Goal: Find specific page/section: Find specific page/section

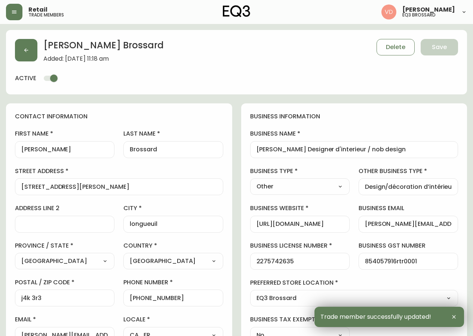
select select "QC"
select select "CA"
select select "CA_FR"
select select "Other"
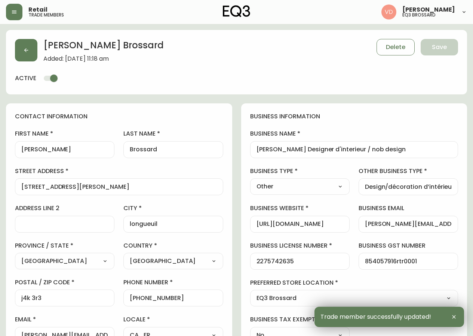
select select "cjw10z96u00fa6gs0941re9ze"
select select "false"
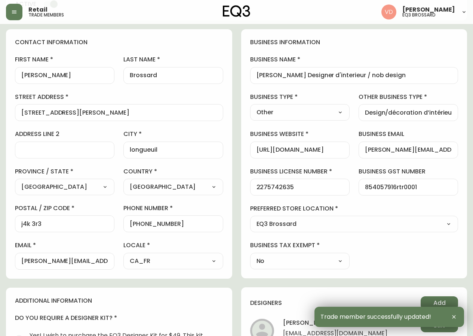
scroll to position [75, 0]
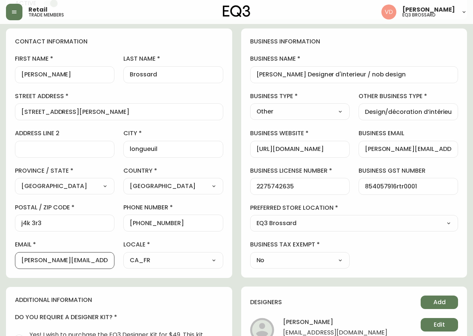
drag, startPoint x: 107, startPoint y: 260, endPoint x: 0, endPoint y: 278, distance: 108.0
click at [0, 278] on main "[PERSON_NAME] Added: [DATE] 11:18 am Delete Save active contact information fir…" at bounding box center [236, 256] width 473 height 614
click at [190, 215] on div "[PHONE_NUMBER]" at bounding box center [173, 222] width 100 height 17
drag, startPoint x: 184, startPoint y: 221, endPoint x: 137, endPoint y: 224, distance: 46.5
click at [137, 224] on input "[PHONE_NUMBER]" at bounding box center [173, 222] width 87 height 7
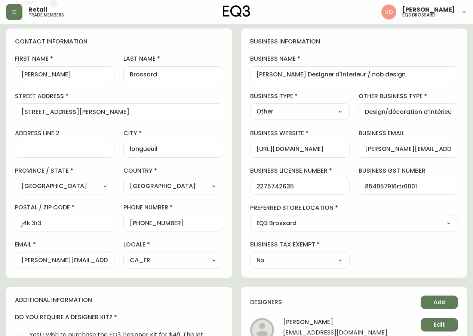
click at [6, 127] on div "contact information first name [PERSON_NAME] last name [PERSON_NAME][GEOGRAPHIC…" at bounding box center [119, 152] width 226 height 249
drag, startPoint x: 102, startPoint y: 112, endPoint x: 0, endPoint y: 119, distance: 102.4
click at [0, 119] on main "[PERSON_NAME] Added: [DATE] 11:18 am Delete Save active contact information fir…" at bounding box center [236, 256] width 473 height 614
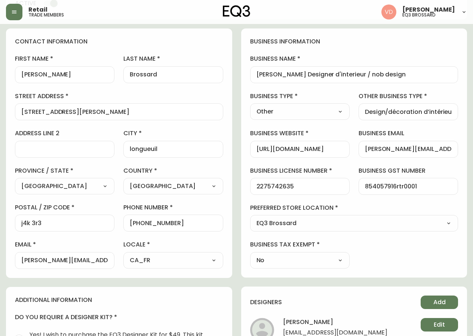
click at [8, 134] on div "contact information first name [PERSON_NAME] last name [PERSON_NAME][GEOGRAPHIC…" at bounding box center [119, 152] width 226 height 249
drag, startPoint x: 59, startPoint y: 227, endPoint x: 0, endPoint y: 232, distance: 59.7
click at [0, 232] on main "[PERSON_NAME] Added: [DATE] 11:18 am Delete Save active contact information fir…" at bounding box center [236, 256] width 473 height 614
click at [9, 157] on div "contact information first name [PERSON_NAME] last name [PERSON_NAME][GEOGRAPHIC…" at bounding box center [119, 152] width 226 height 249
drag, startPoint x: 107, startPoint y: 262, endPoint x: 0, endPoint y: 275, distance: 107.7
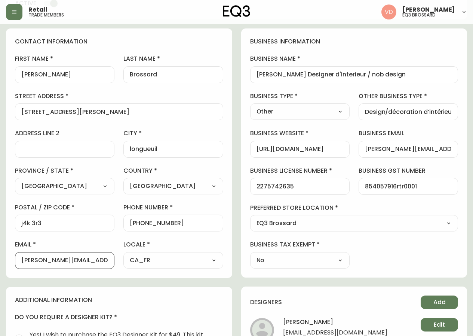
click at [0, 275] on main "[PERSON_NAME] Added: [DATE] 11:18 am Delete Save active contact information fir…" at bounding box center [236, 256] width 473 height 614
